Goal: Information Seeking & Learning: Compare options

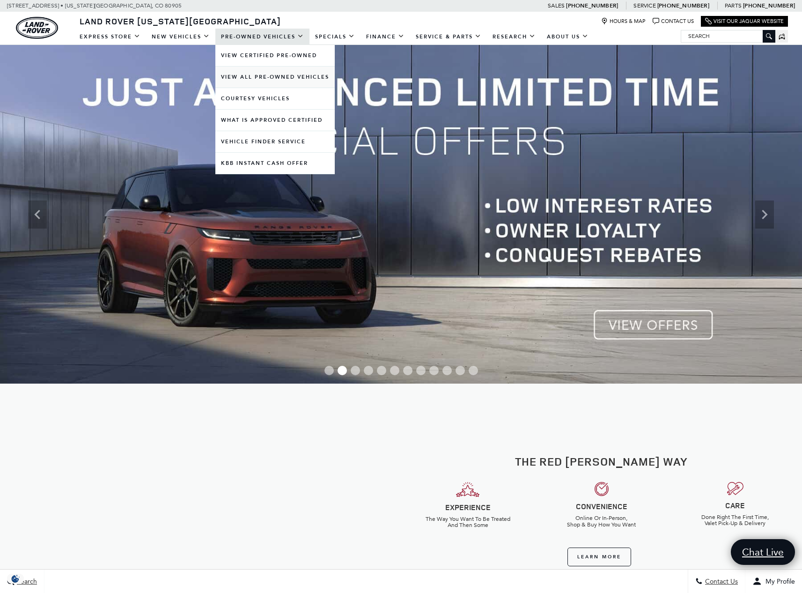
click at [270, 77] on link "View All Pre-Owned Vehicles" at bounding box center [274, 77] width 119 height 21
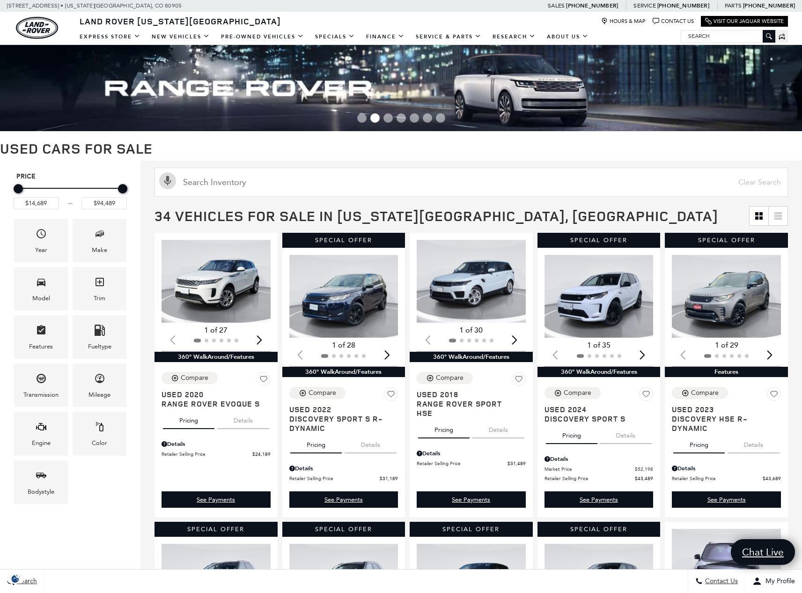
scroll to position [319, 0]
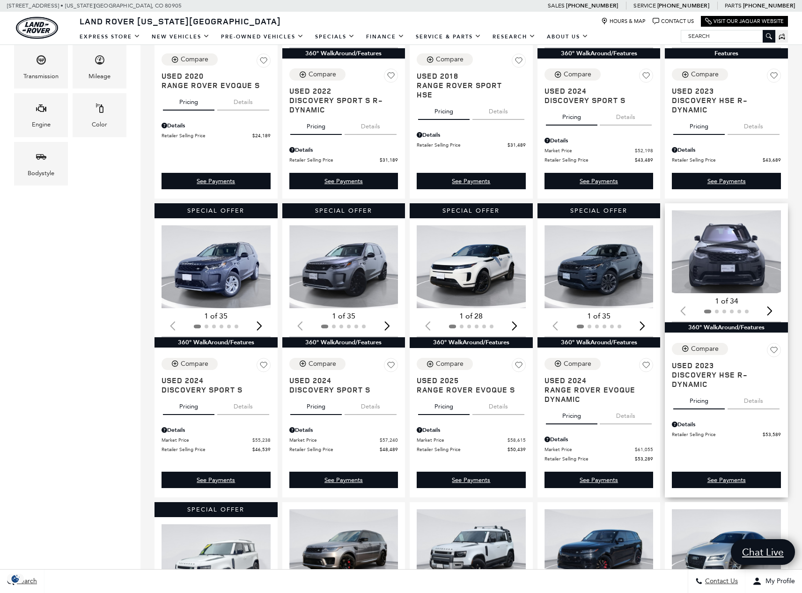
click at [777, 311] on div "Next slide" at bounding box center [770, 310] width 13 height 21
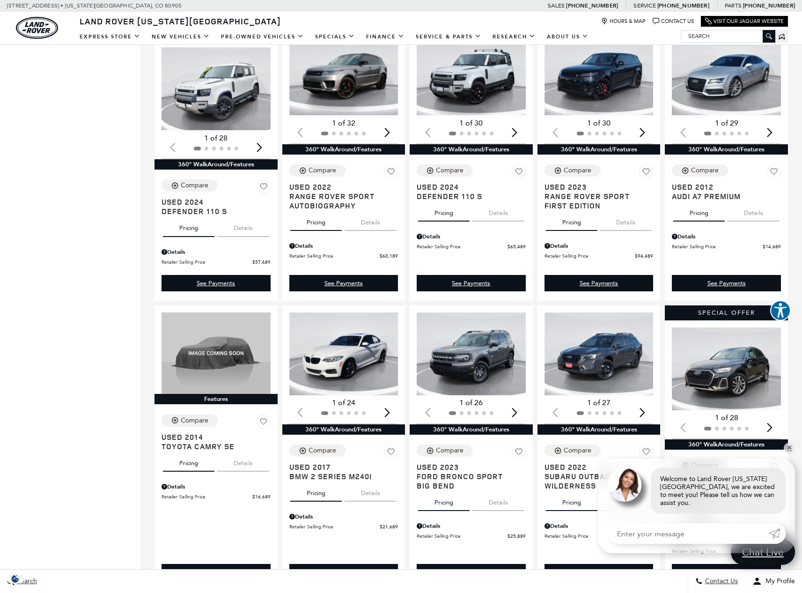
scroll to position [730, 0]
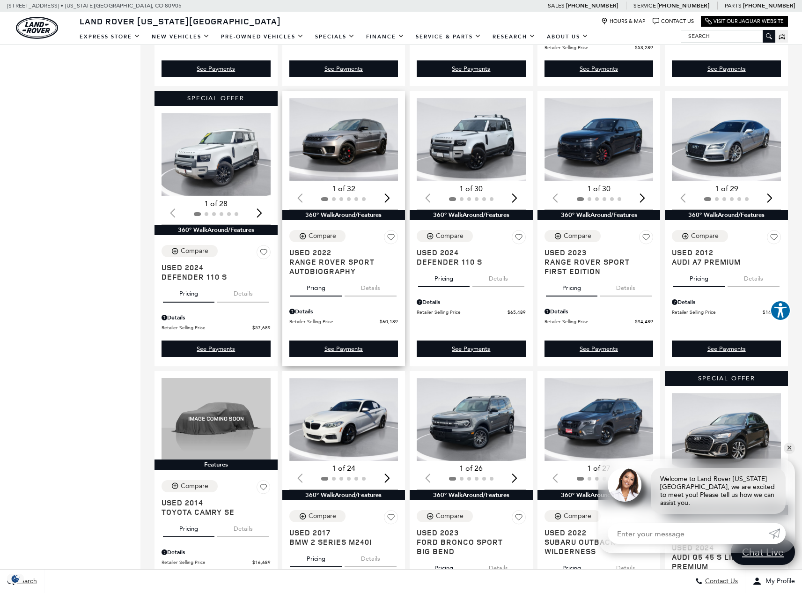
click at [373, 291] on button "Details" at bounding box center [371, 286] width 52 height 21
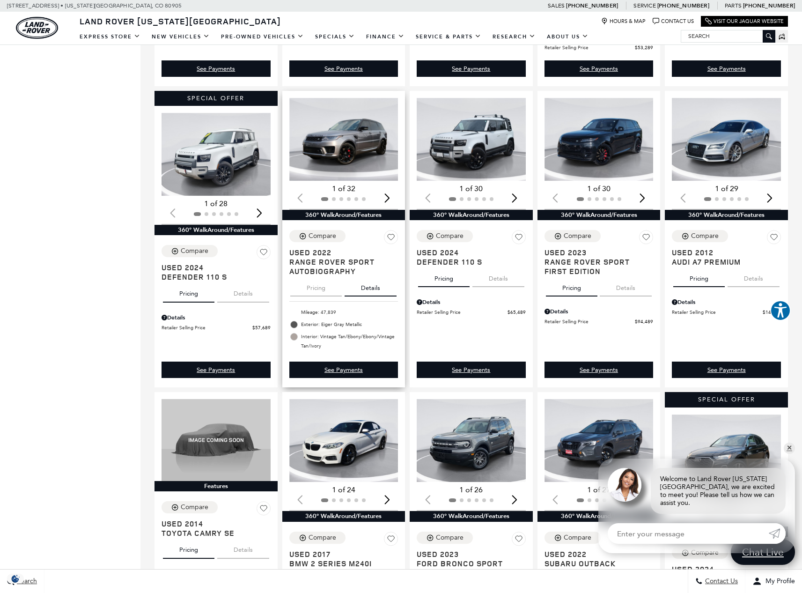
click at [326, 297] on button "Pricing" at bounding box center [316, 286] width 52 height 21
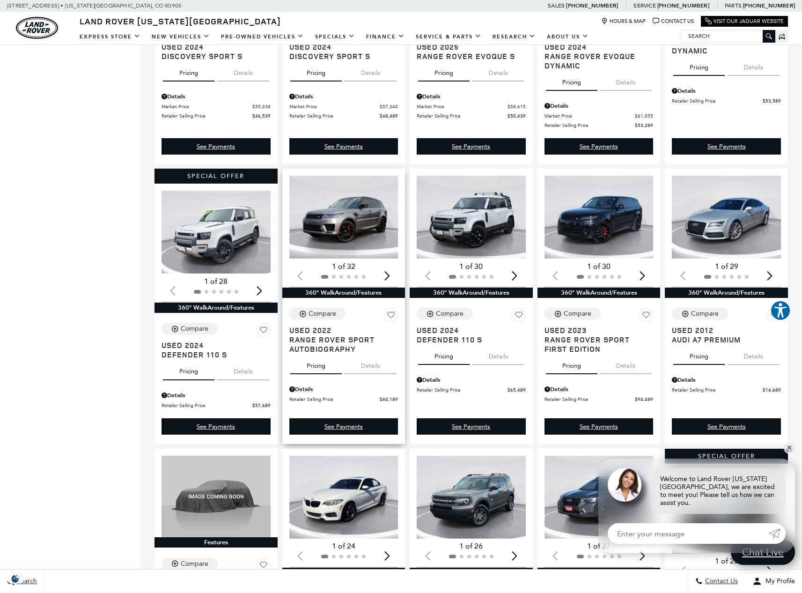
scroll to position [573, 0]
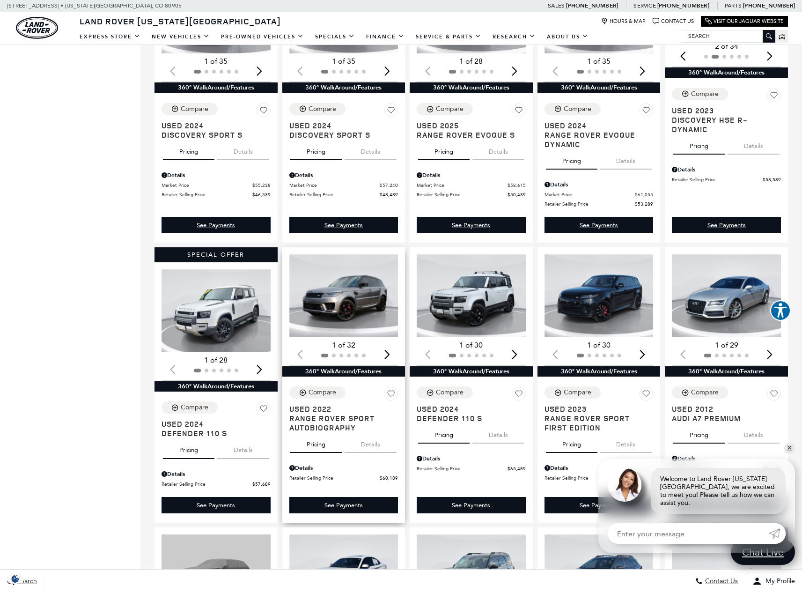
click at [339, 309] on img "1 / 2" at bounding box center [344, 295] width 111 height 83
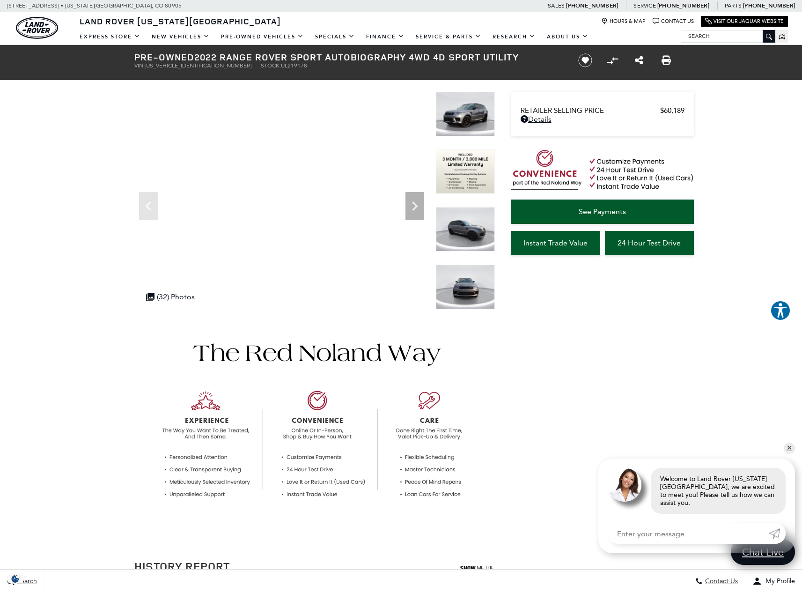
drag, startPoint x: 233, startPoint y: 67, endPoint x: 274, endPoint y: 64, distance: 40.4
click at [274, 64] on ul "VIN: [US_VEHICLE_IDENTIFICATION_NUMBER] Stock: UL219178" at bounding box center [348, 65] width 429 height 7
copy li "Stock: UL219178"
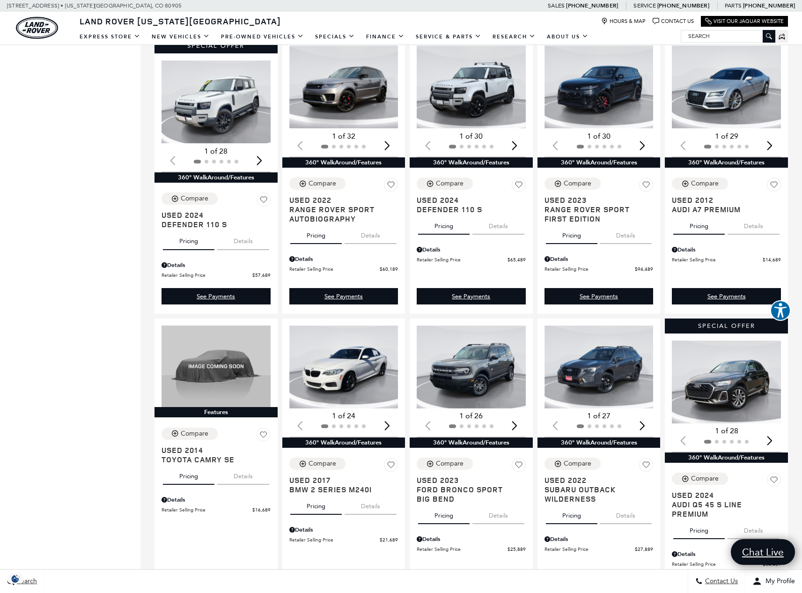
scroll to position [808, 0]
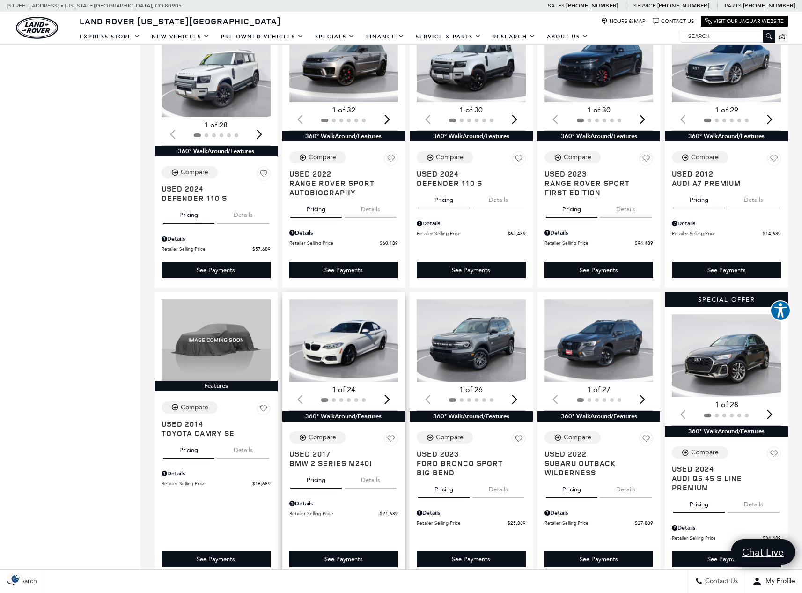
click at [390, 402] on div "Next slide" at bounding box center [387, 399] width 13 height 21
click at [390, 401] on div "Next slide" at bounding box center [387, 399] width 13 height 21
click at [389, 401] on div "Next slide" at bounding box center [387, 399] width 13 height 21
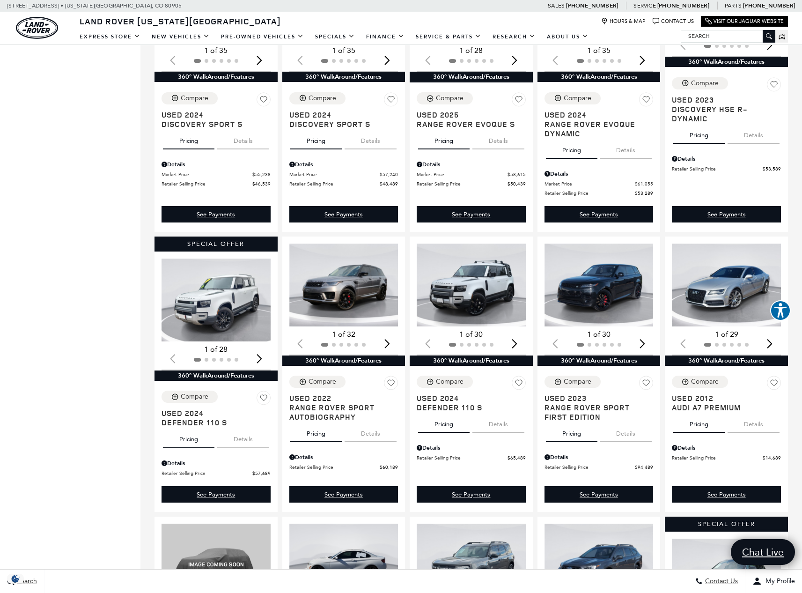
scroll to position [1030, 0]
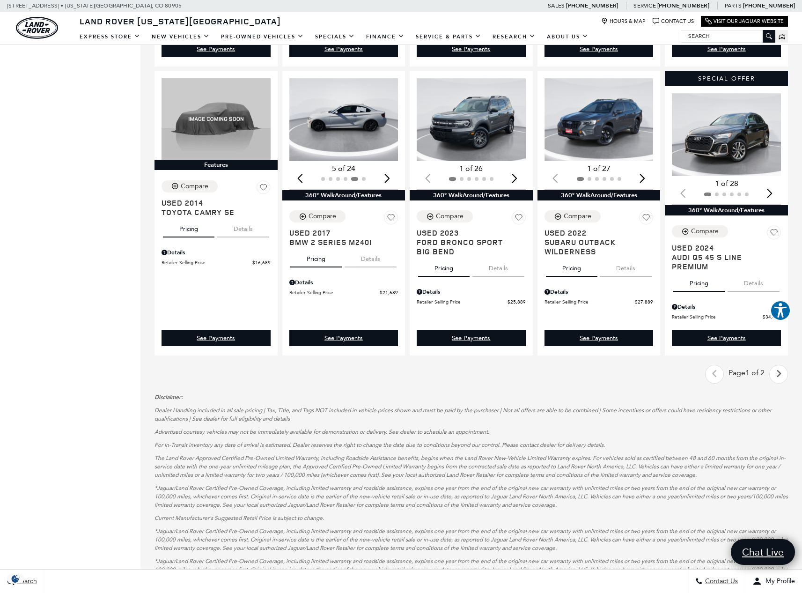
click at [782, 379] on icon "next page" at bounding box center [779, 373] width 6 height 15
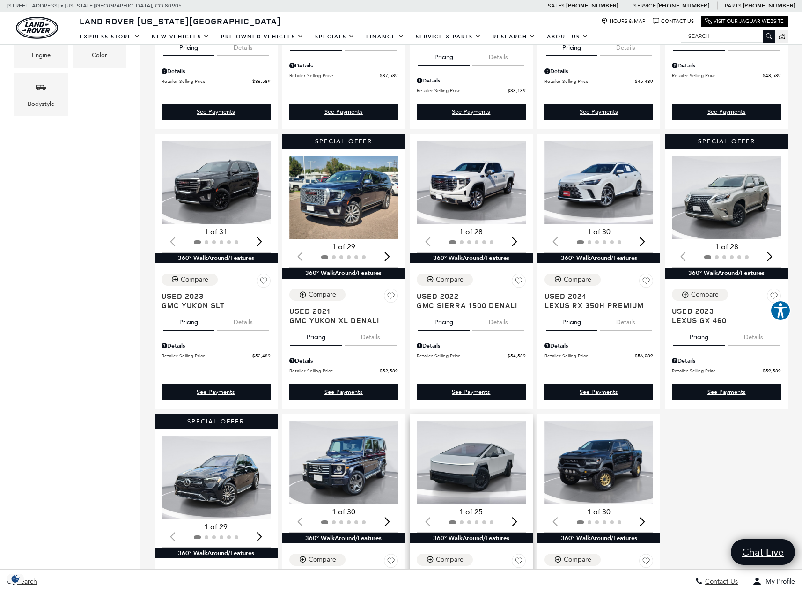
scroll to position [551, 0]
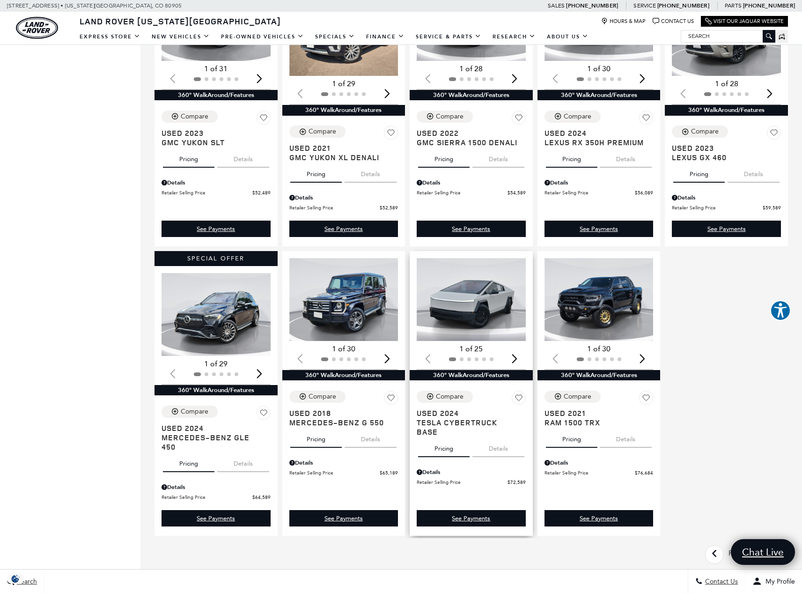
click at [521, 359] on div "Next slide" at bounding box center [515, 358] width 13 height 21
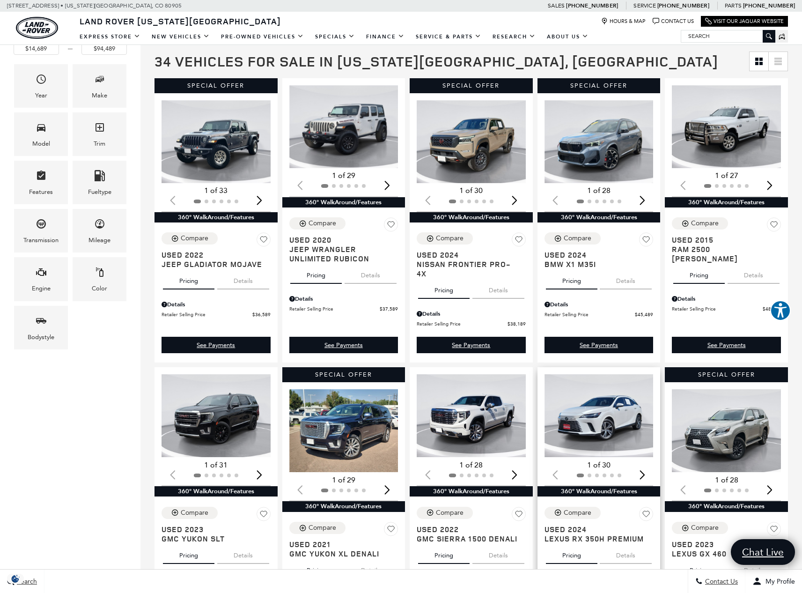
scroll to position [167, 0]
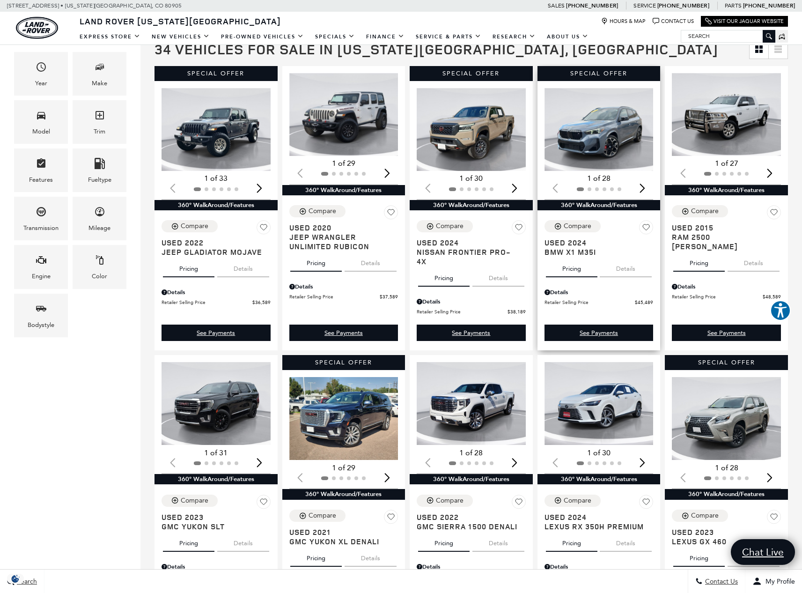
click at [629, 268] on button "Details" at bounding box center [626, 267] width 52 height 21
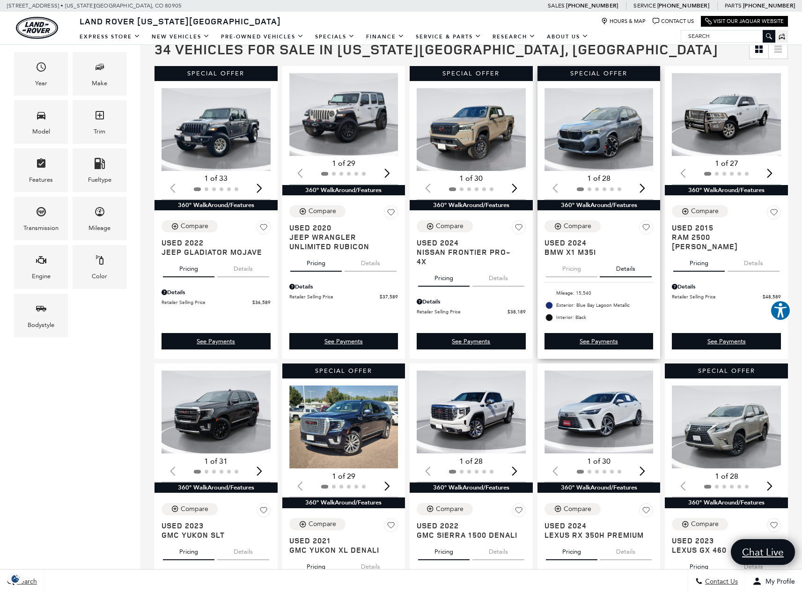
click at [616, 140] on img "1 / 2" at bounding box center [600, 129] width 111 height 83
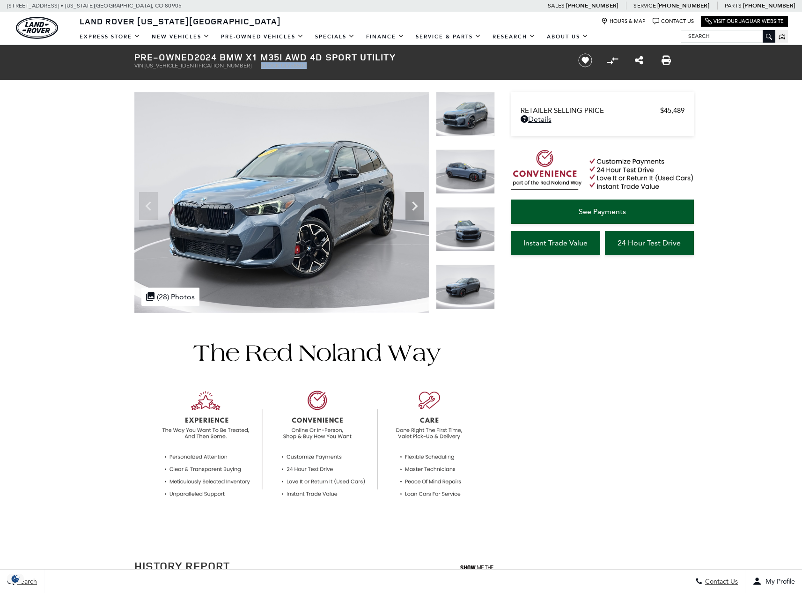
click at [271, 69] on ul "VIN: [US_VEHICLE_IDENTIFICATION_NUMBER] Stock: ULY58503" at bounding box center [348, 65] width 429 height 7
copy li "Stock: ULY58503"
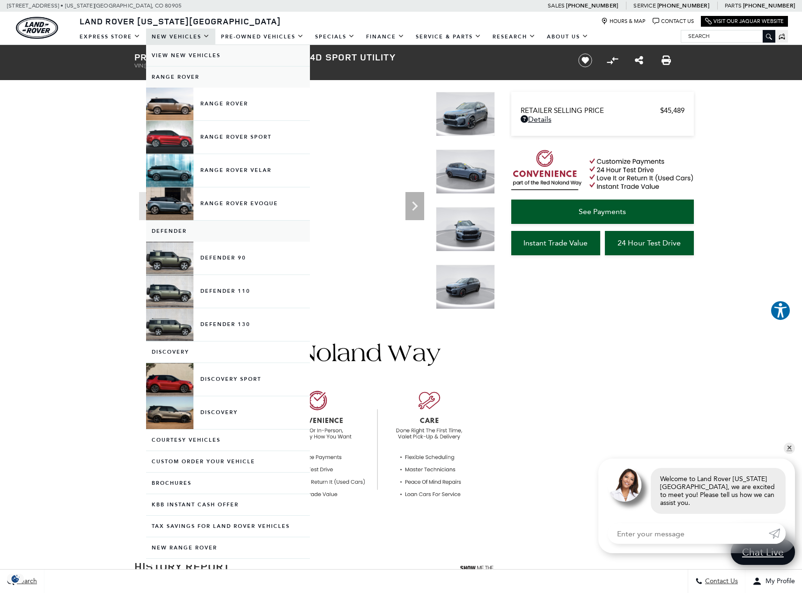
click at [178, 56] on link "View New Vehicles" at bounding box center [228, 55] width 164 height 21
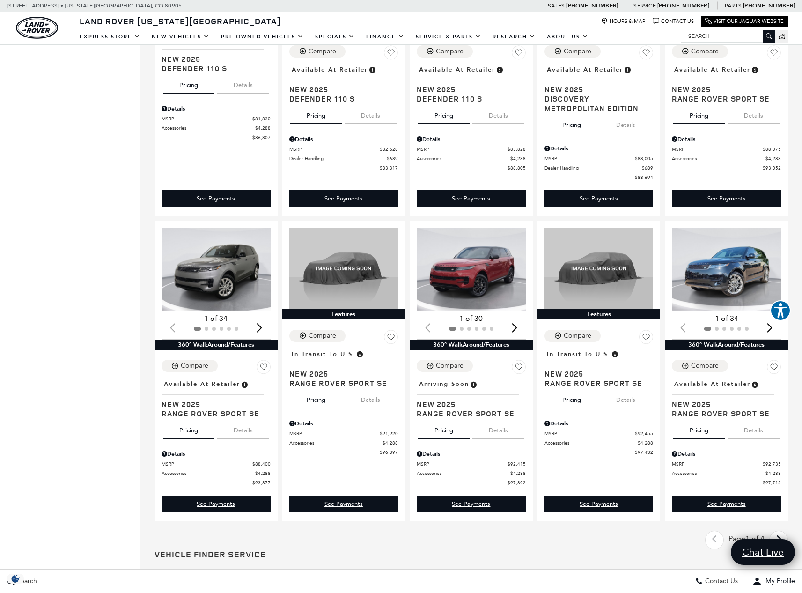
scroll to position [1256, 0]
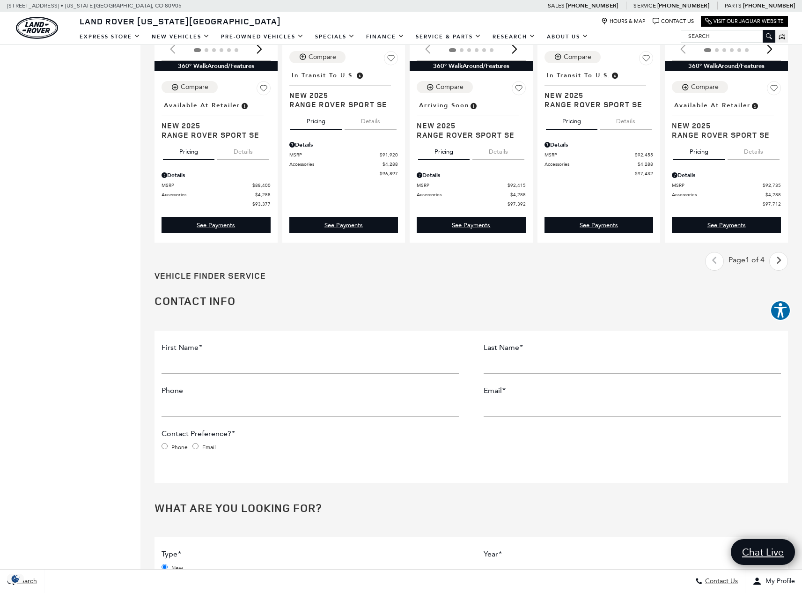
click at [782, 266] on icon "next page" at bounding box center [779, 260] width 6 height 15
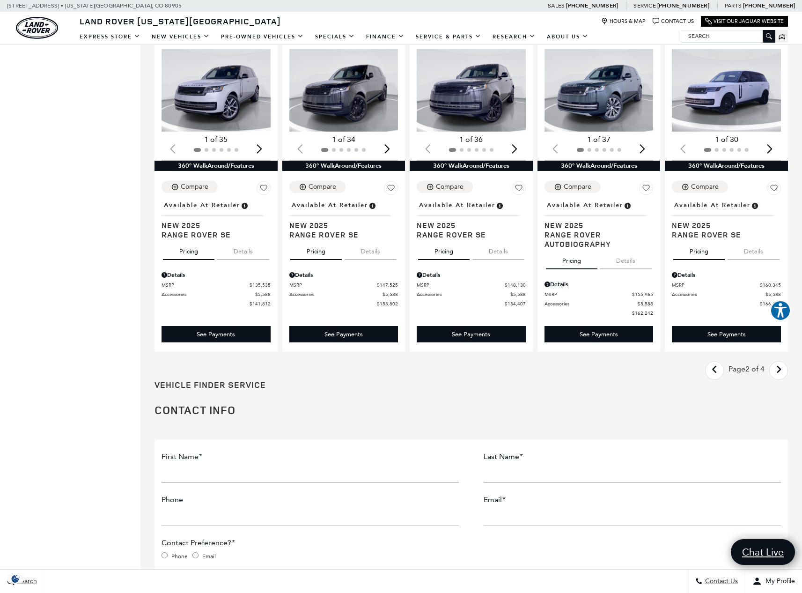
scroll to position [1274, 0]
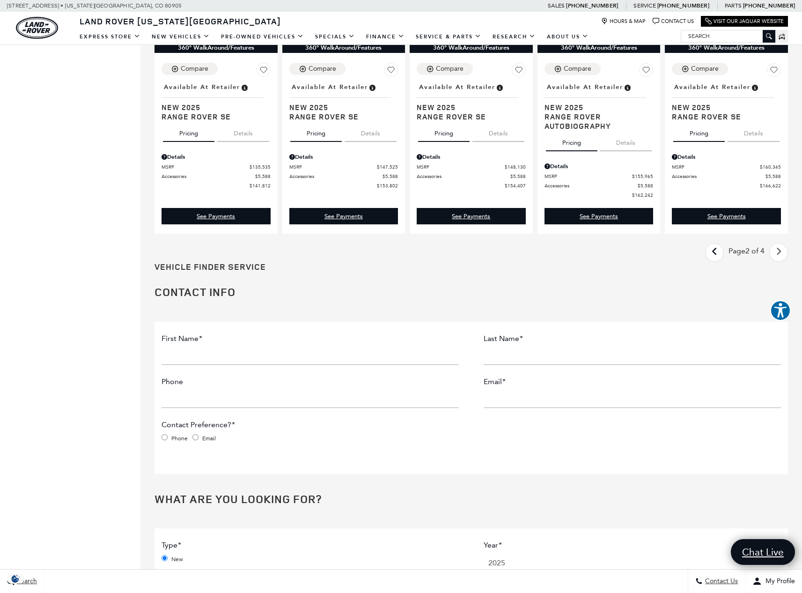
click at [782, 254] on icon "next page" at bounding box center [779, 251] width 6 height 15
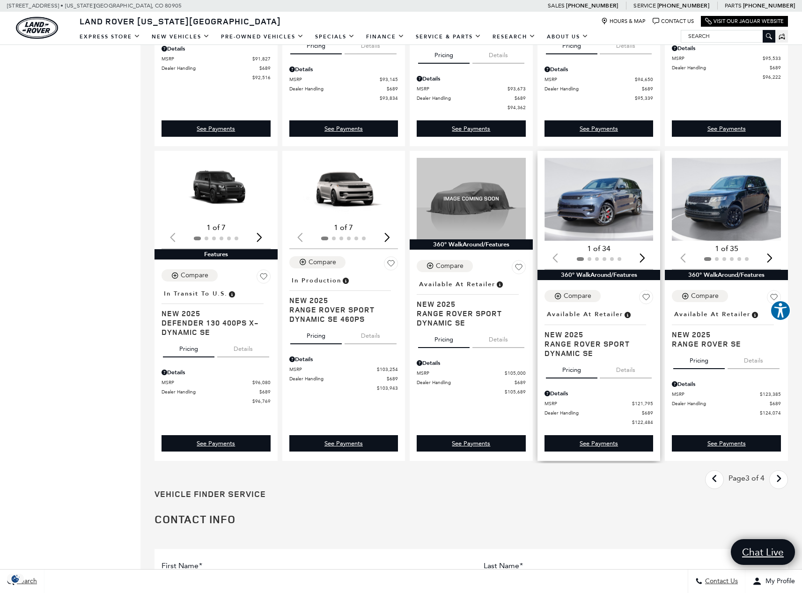
scroll to position [1036, 0]
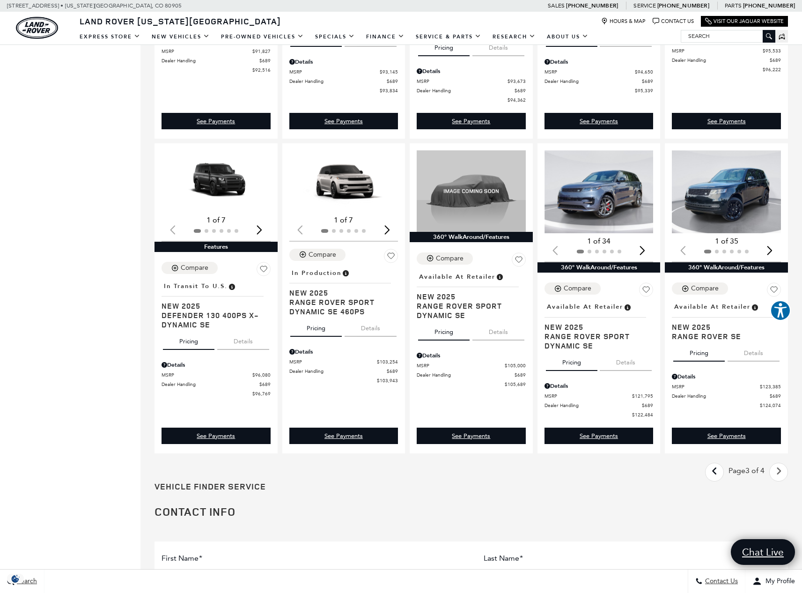
click at [782, 479] on icon "next page" at bounding box center [779, 471] width 6 height 15
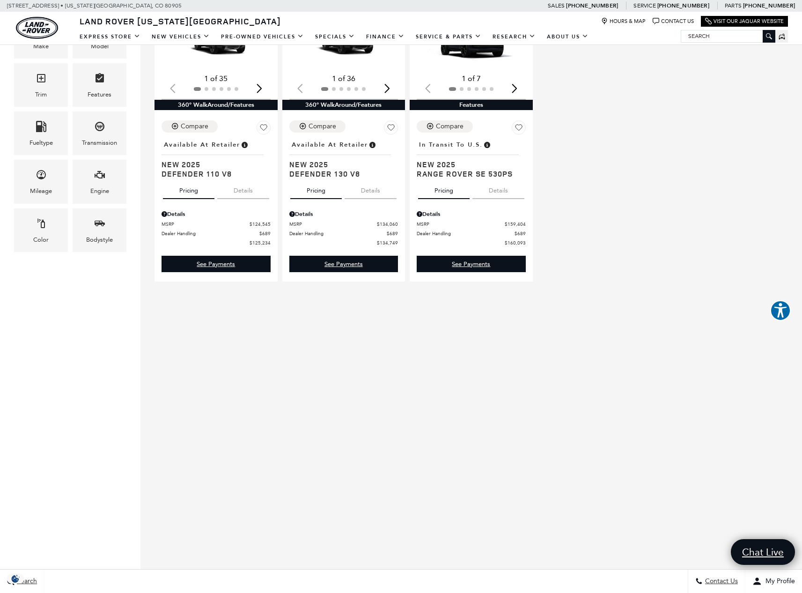
scroll to position [195, 0]
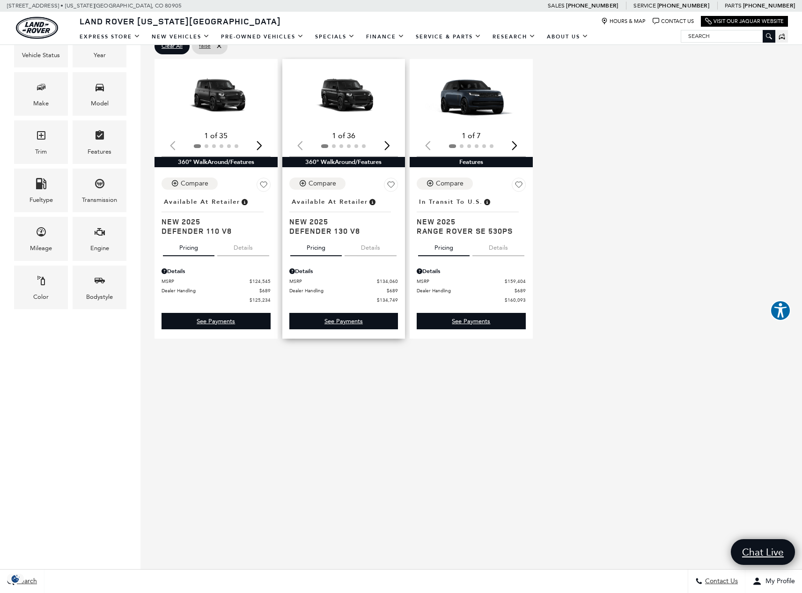
click at [366, 245] on button "Details" at bounding box center [371, 246] width 52 height 21
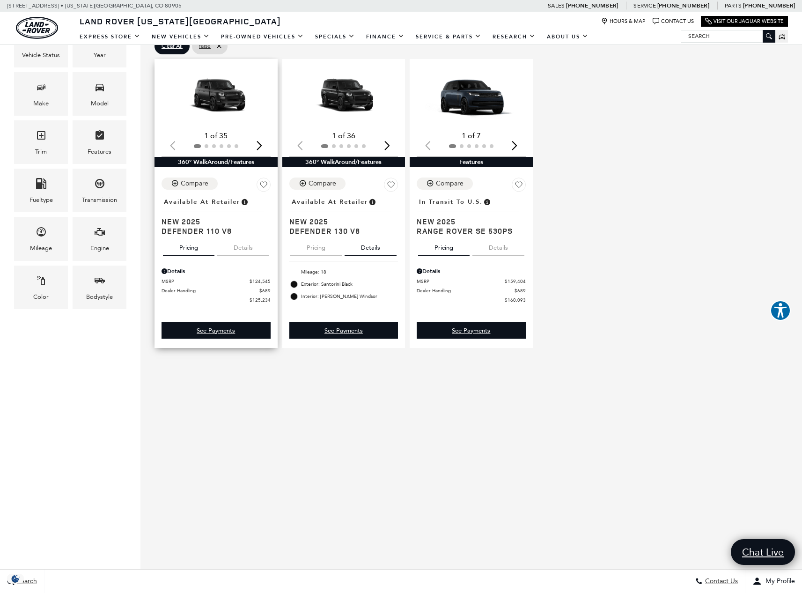
click at [249, 249] on button "Details" at bounding box center [243, 246] width 52 height 21
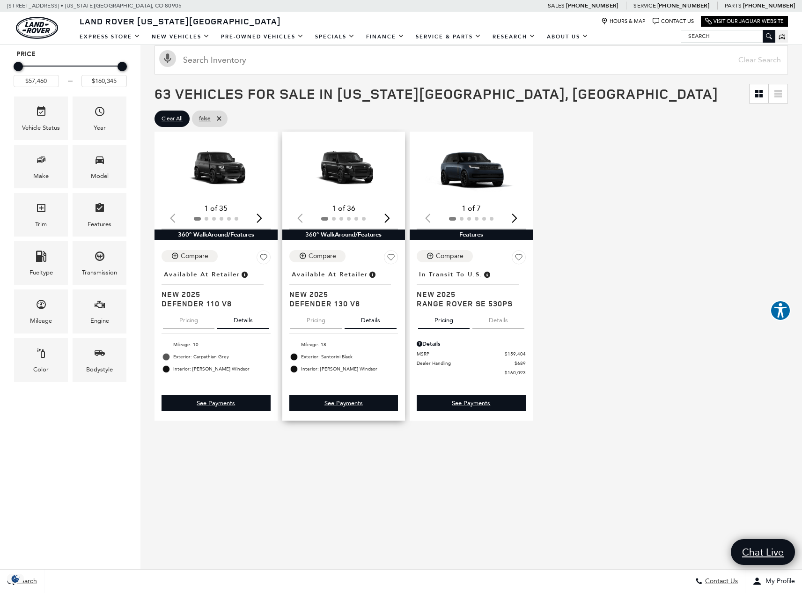
scroll to position [56, 0]
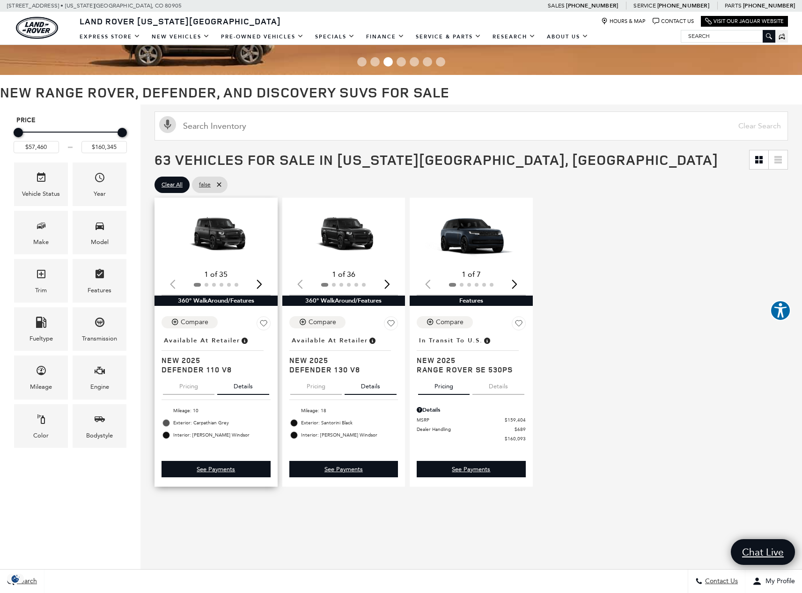
click at [225, 244] on img "1 / 2" at bounding box center [217, 236] width 111 height 62
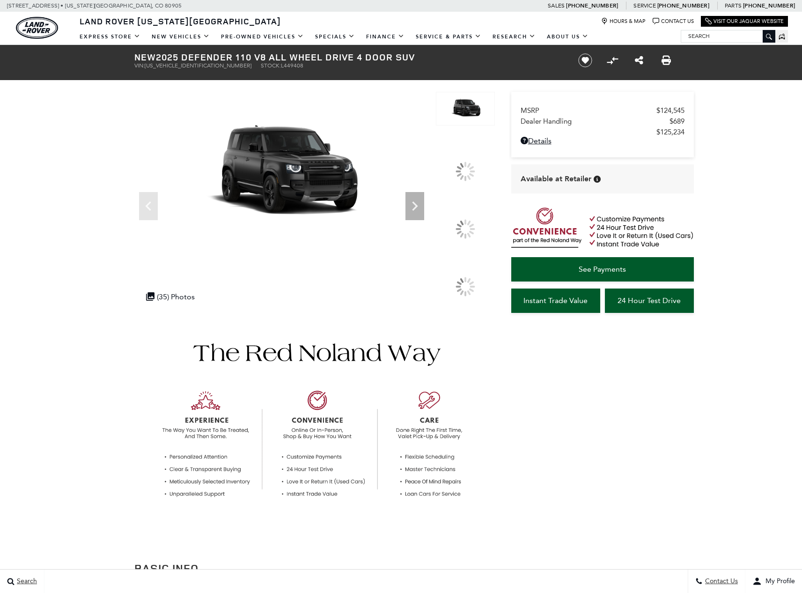
click at [261, 62] on span "Stock:" at bounding box center [271, 65] width 20 height 7
drag, startPoint x: 210, startPoint y: 66, endPoint x: 269, endPoint y: 65, distance: 59.0
click at [269, 65] on ul "VIN: [US_VEHICLE_IDENTIFICATION_NUMBER] Stock: L449408" at bounding box center [348, 65] width 429 height 7
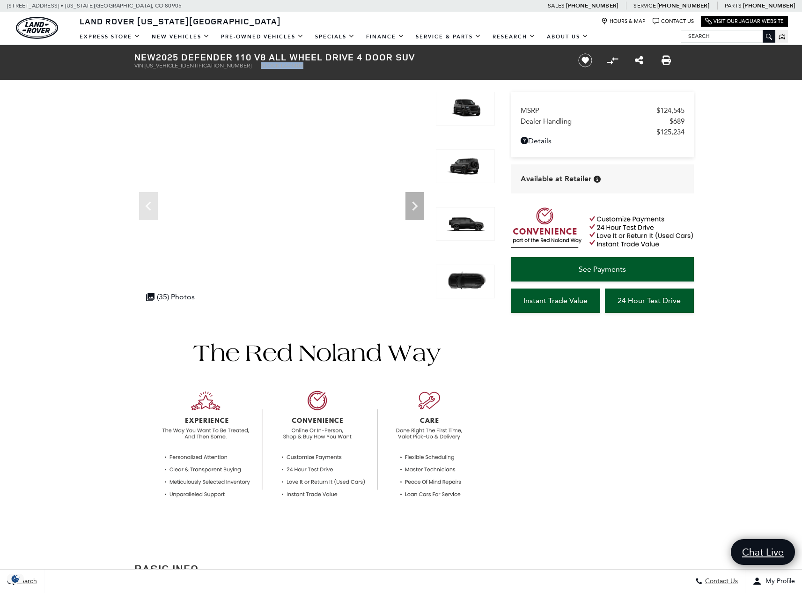
copy li "Stock: L449408"
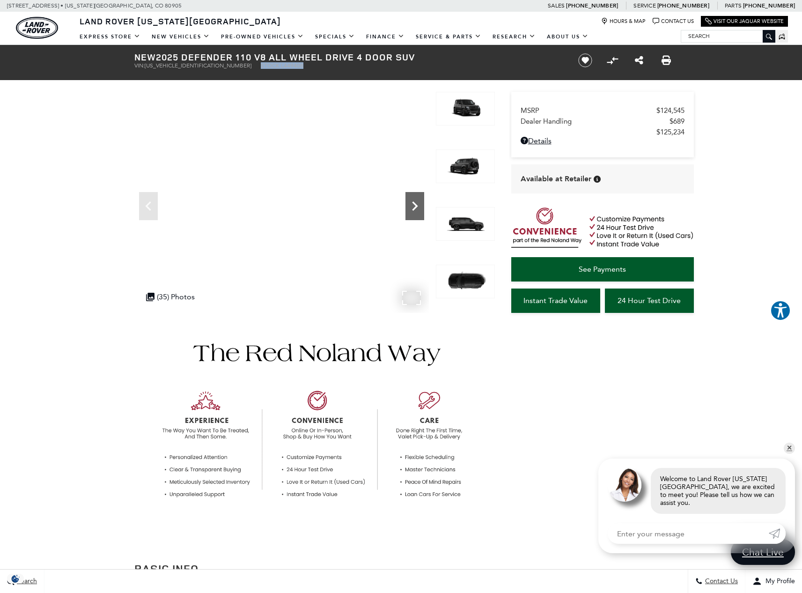
click at [414, 203] on icon "Next" at bounding box center [415, 205] width 6 height 9
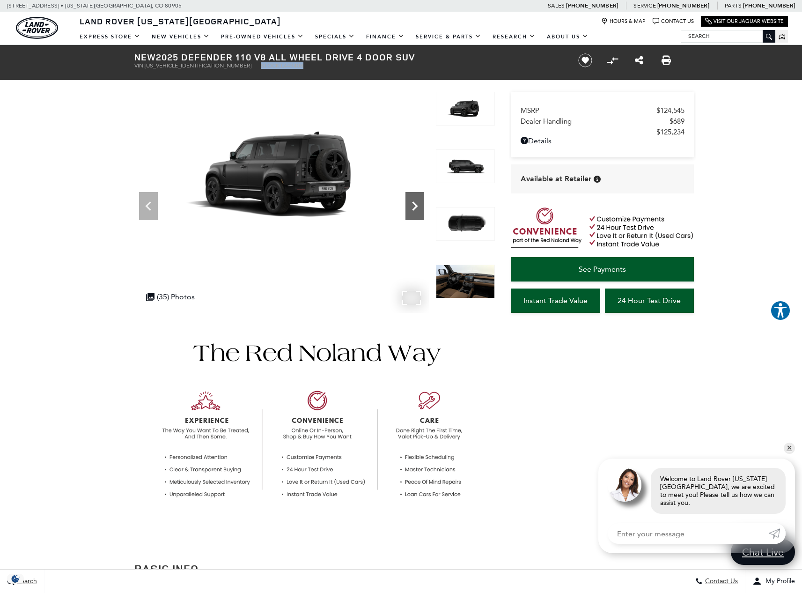
click at [415, 203] on icon "Next" at bounding box center [415, 205] width 6 height 9
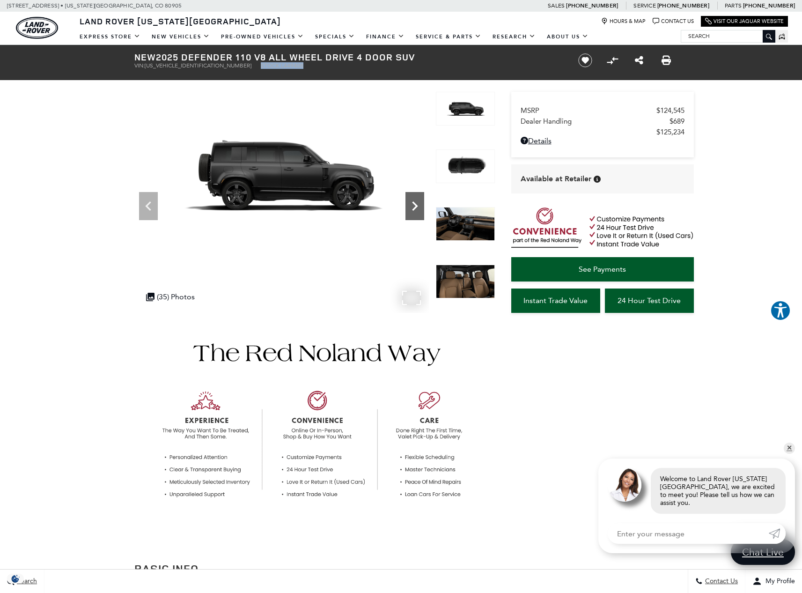
click at [415, 203] on icon "Next" at bounding box center [415, 206] width 19 height 19
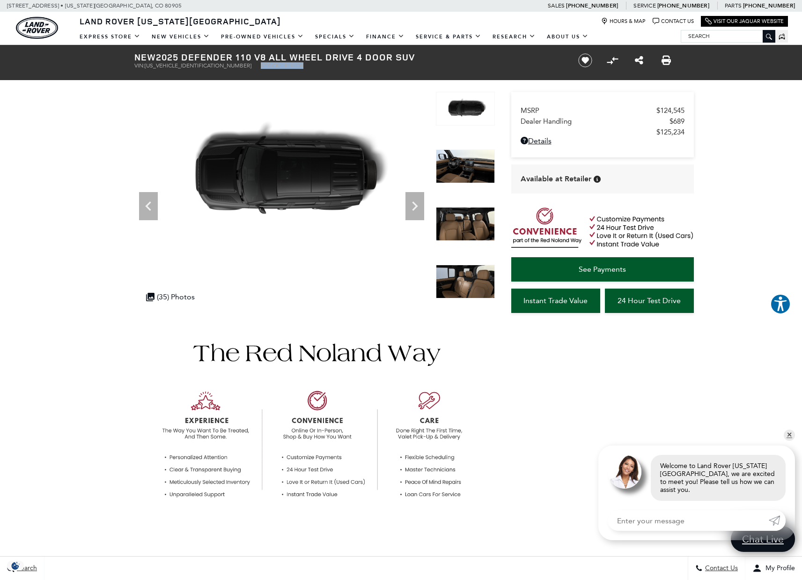
drag, startPoint x: 209, startPoint y: 67, endPoint x: 261, endPoint y: 67, distance: 52.0
click at [261, 67] on ul "VIN: SALEWEEE9S2449408 Stock: L449408" at bounding box center [348, 65] width 429 height 7
copy li "Stock: L449408"
click at [721, 37] on input "Search" at bounding box center [729, 35] width 94 height 11
paste input "UL219178)"
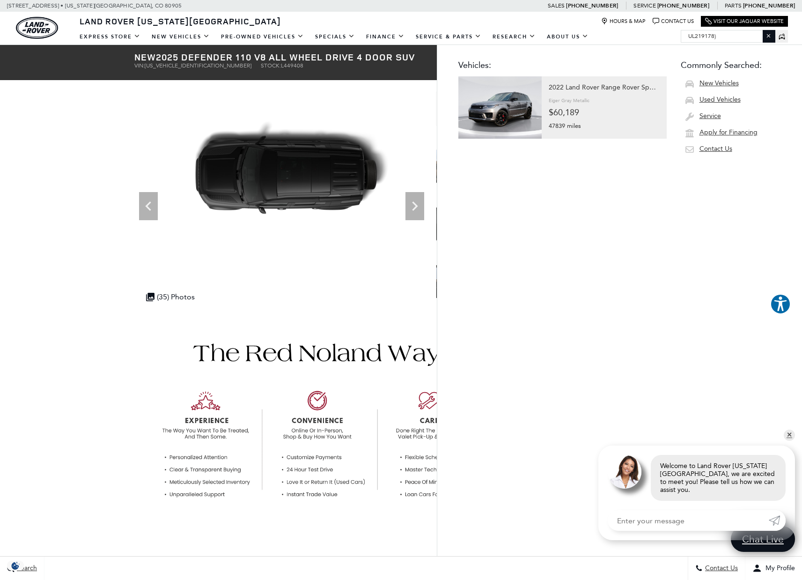
type input "UL219178"
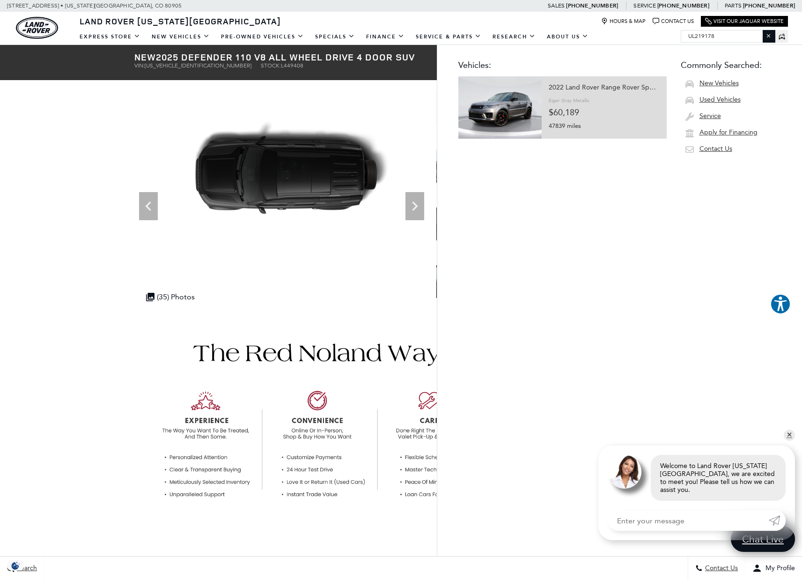
click at [595, 91] on div "2022 Land Rover Range Rover Sport Autobiography" at bounding box center [604, 87] width 111 height 13
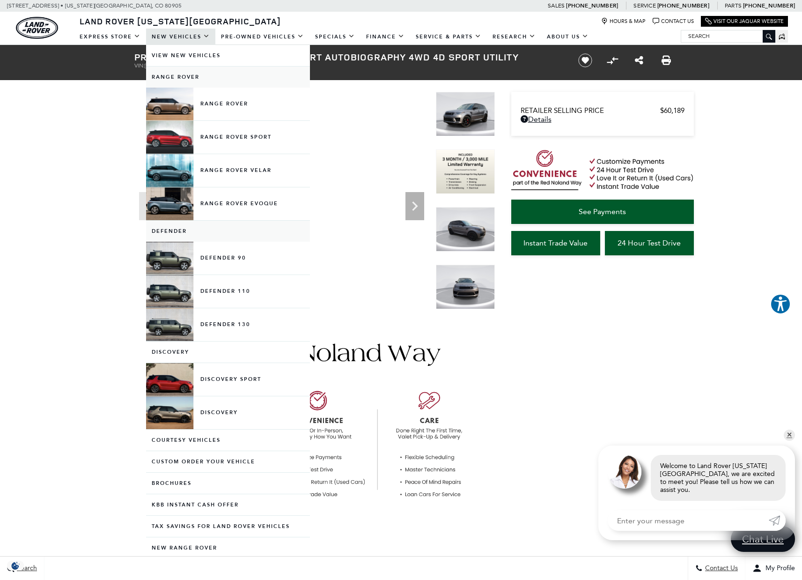
click at [184, 37] on link "New Vehicles" at bounding box center [180, 37] width 69 height 16
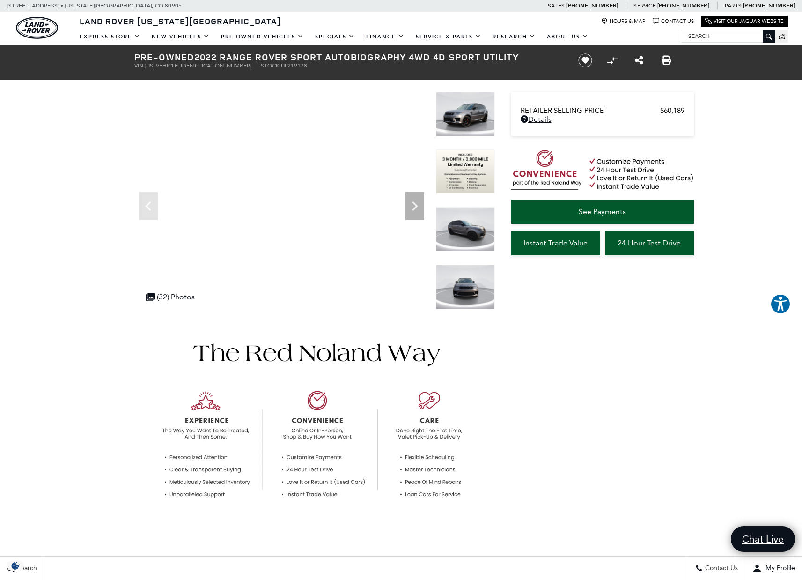
click at [717, 35] on input "Search" at bounding box center [729, 35] width 94 height 11
paste input "ULY58503"
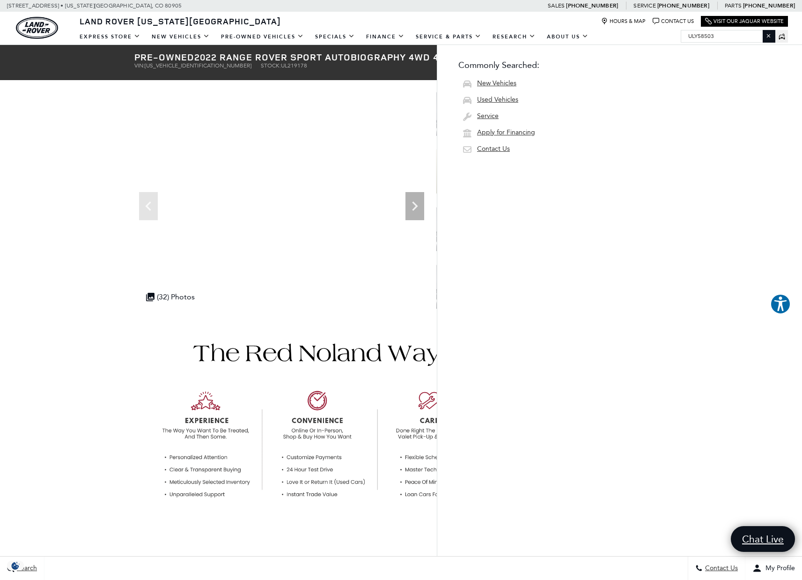
type input "ULY58503"
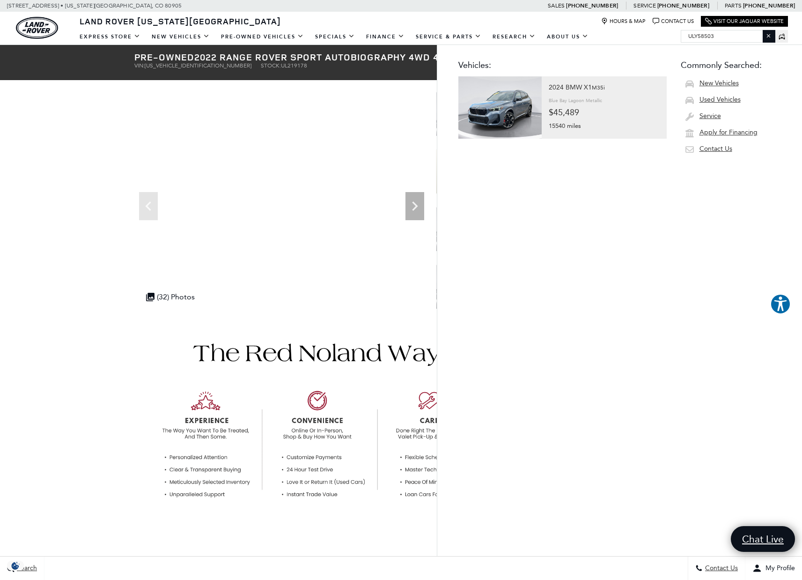
click at [616, 102] on div at bounding box center [604, 100] width 111 height 13
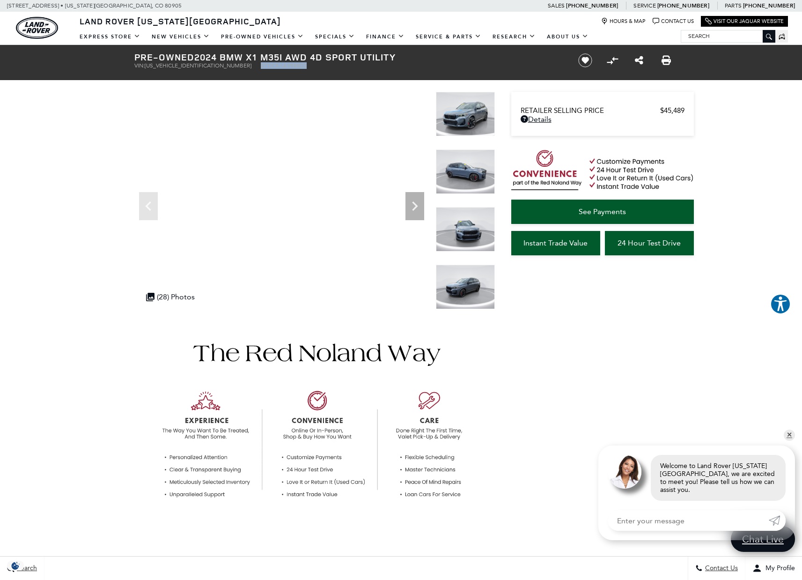
drag, startPoint x: 212, startPoint y: 66, endPoint x: 273, endPoint y: 67, distance: 60.4
click at [273, 67] on ul "VIN: [US_VEHICLE_IDENTIFICATION_NUMBER] Stock: ULY58503" at bounding box center [348, 65] width 429 height 7
copy li "Stock: ULY58503"
